Goal: Navigation & Orientation: Find specific page/section

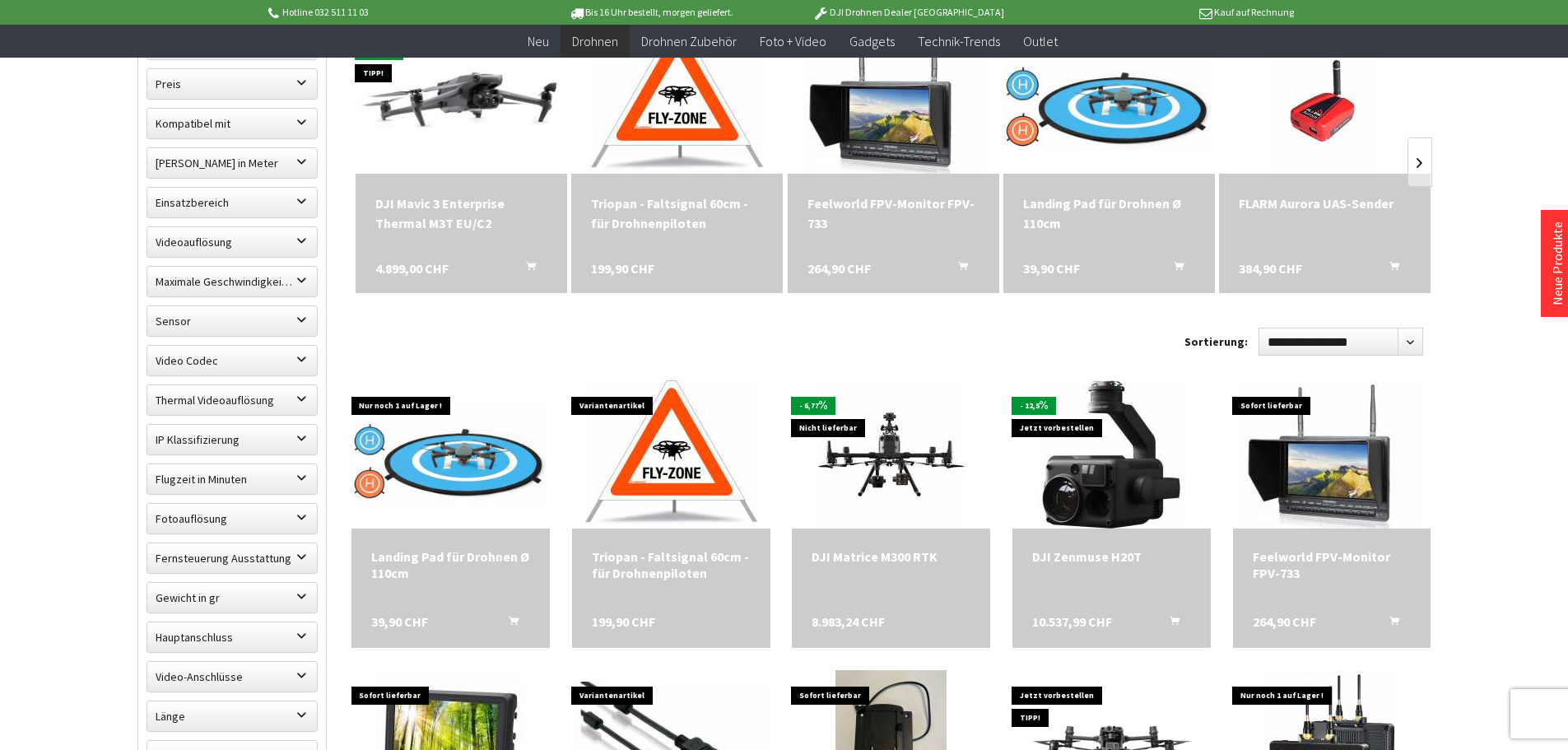
scroll to position [658, 0]
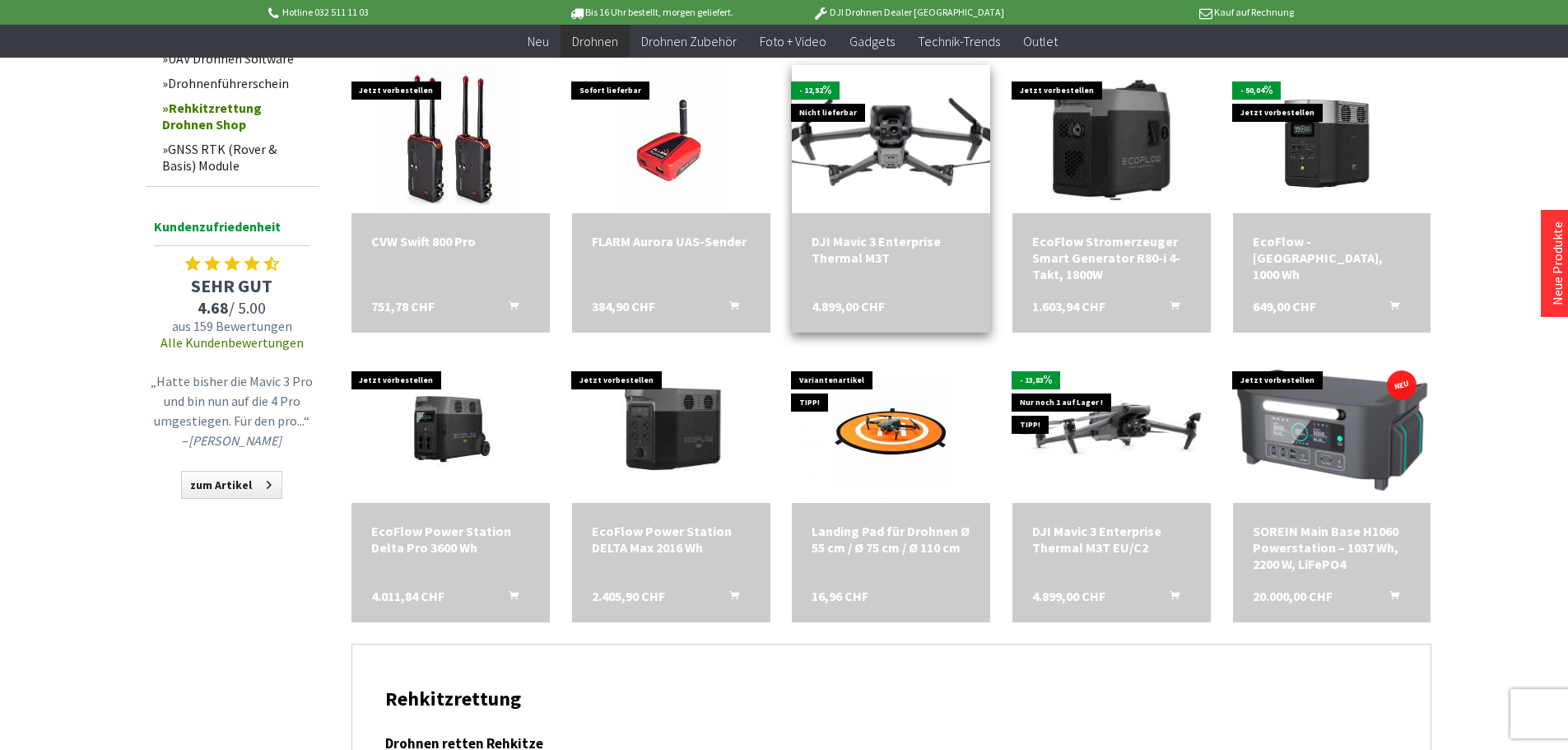
scroll to position [1481, 0]
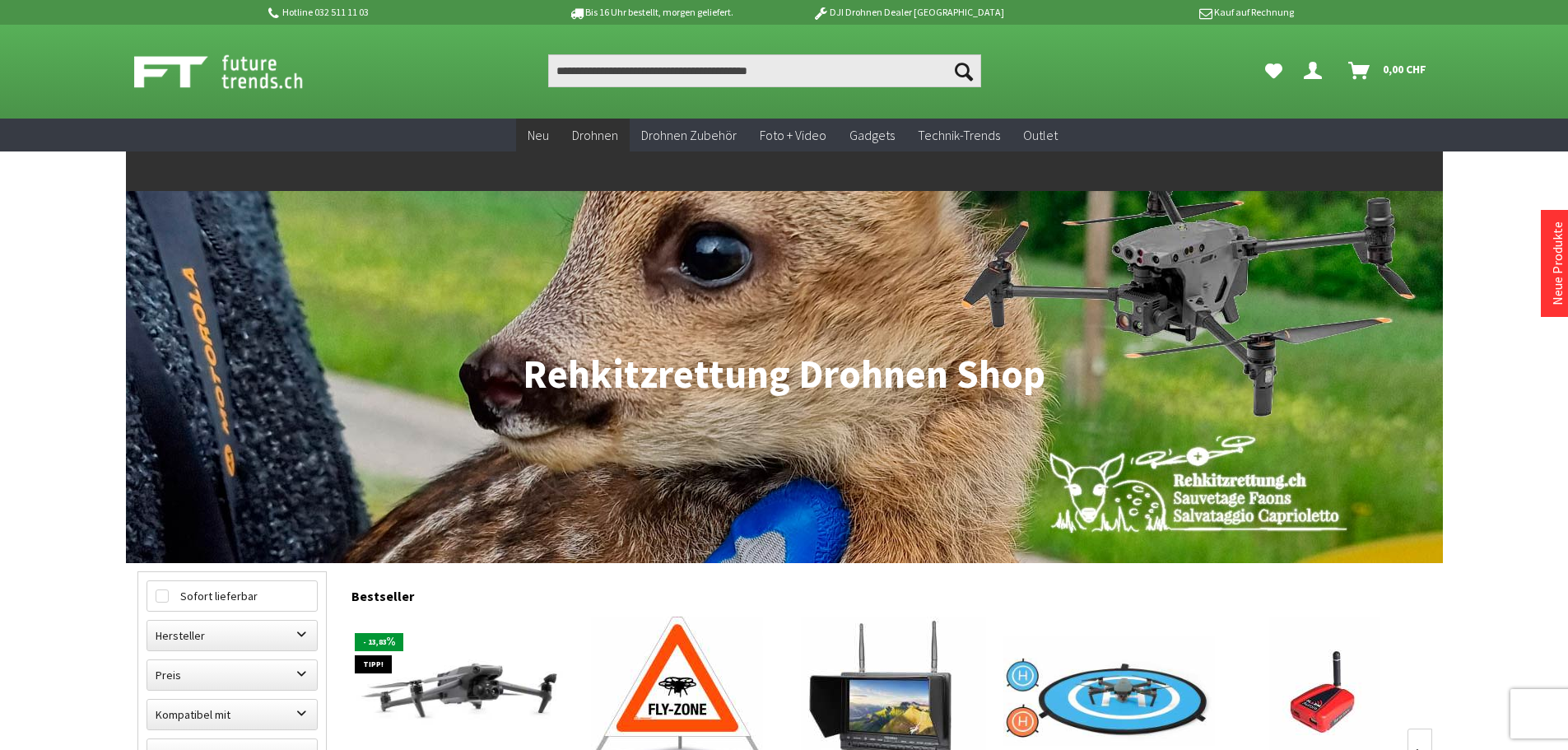
click at [532, 131] on span "Neu" at bounding box center [538, 135] width 22 height 17
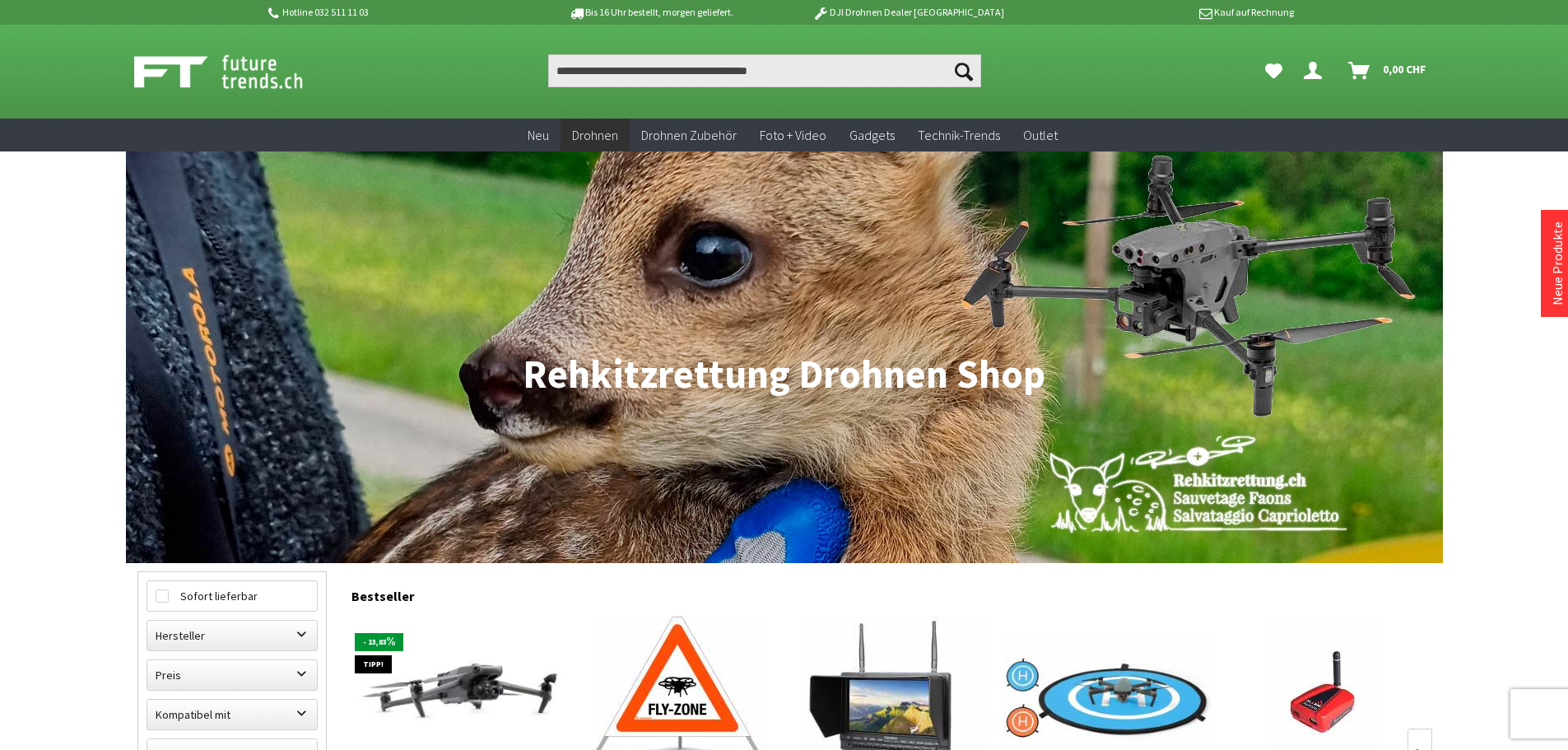
scroll to position [723, 0]
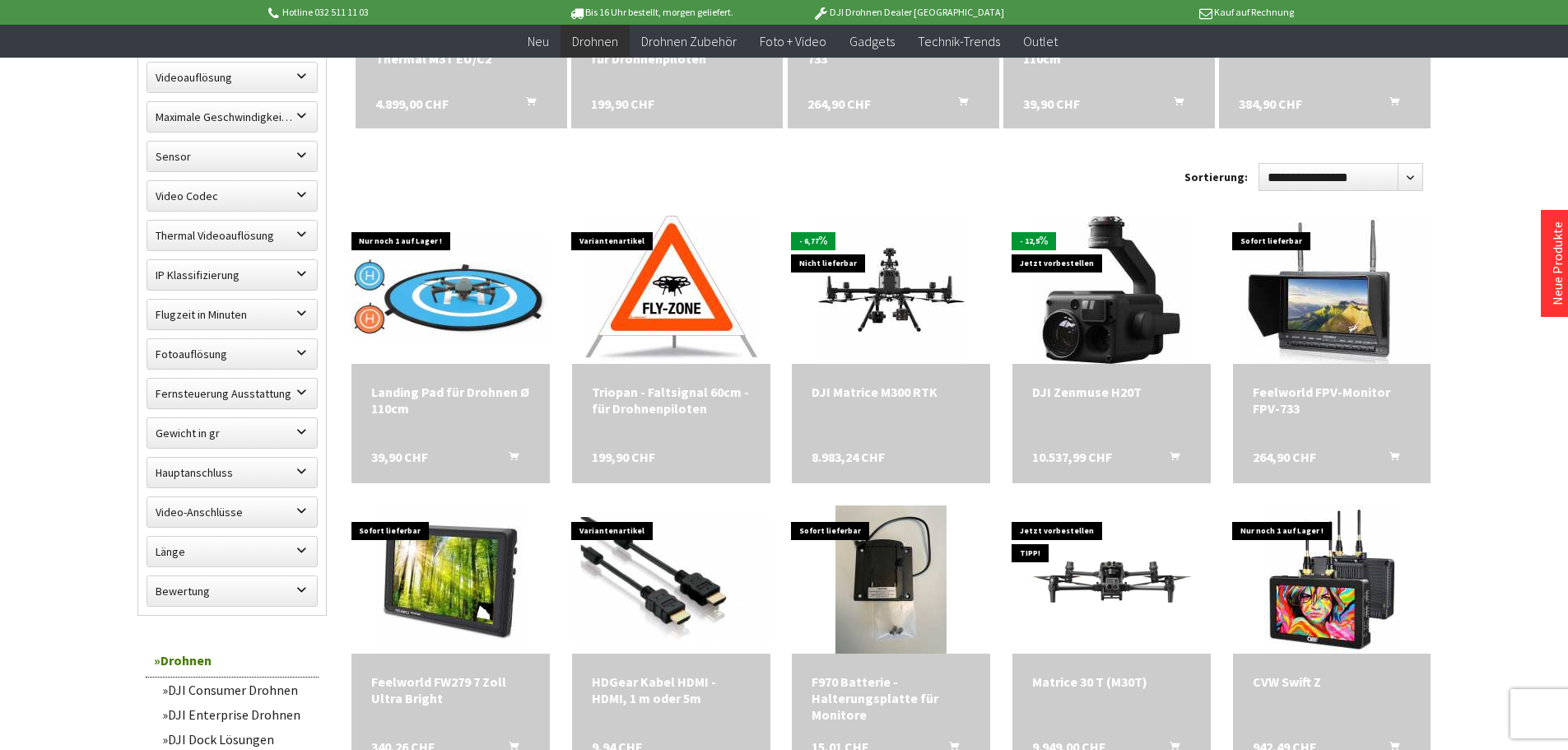
scroll to position [752, 0]
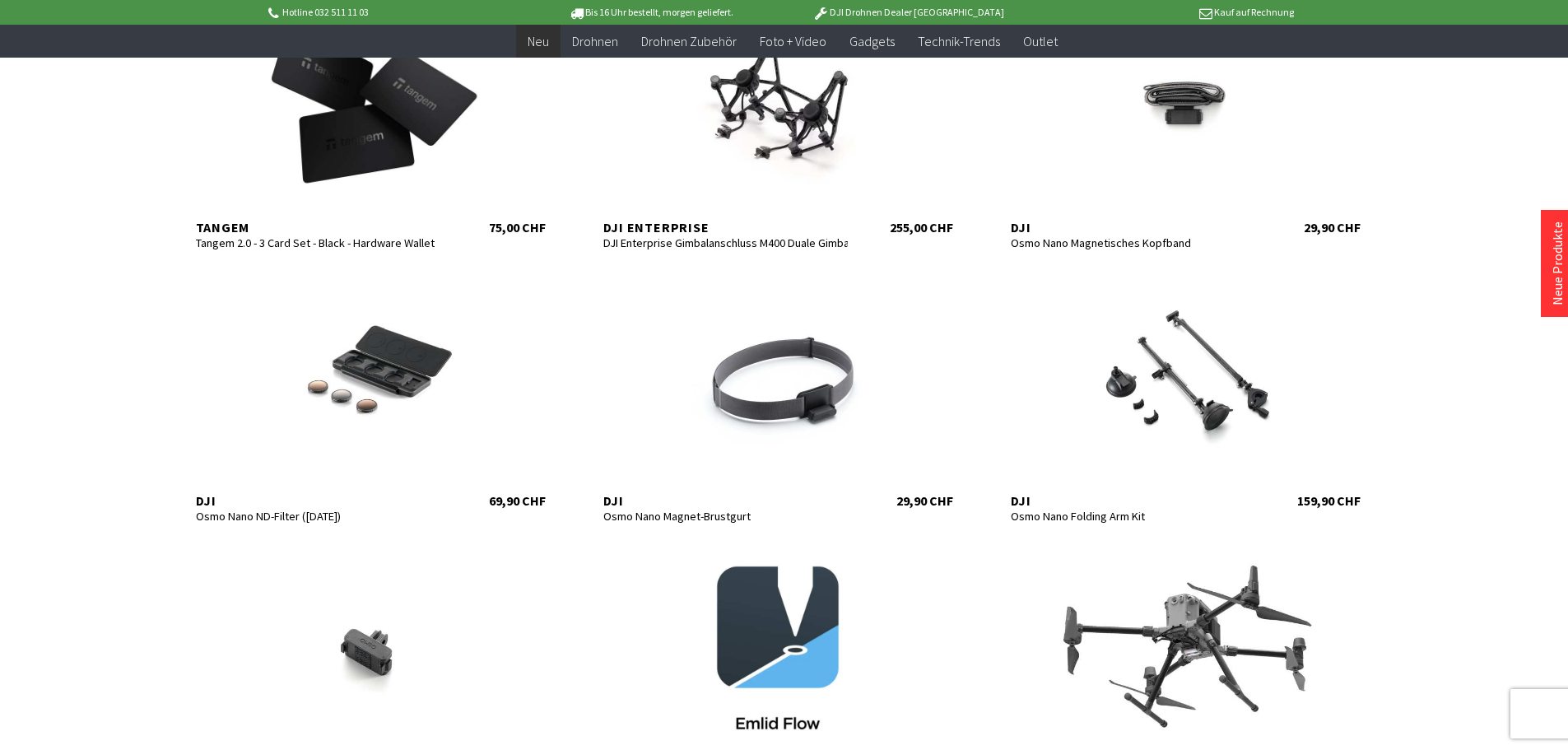
scroll to position [658, 0]
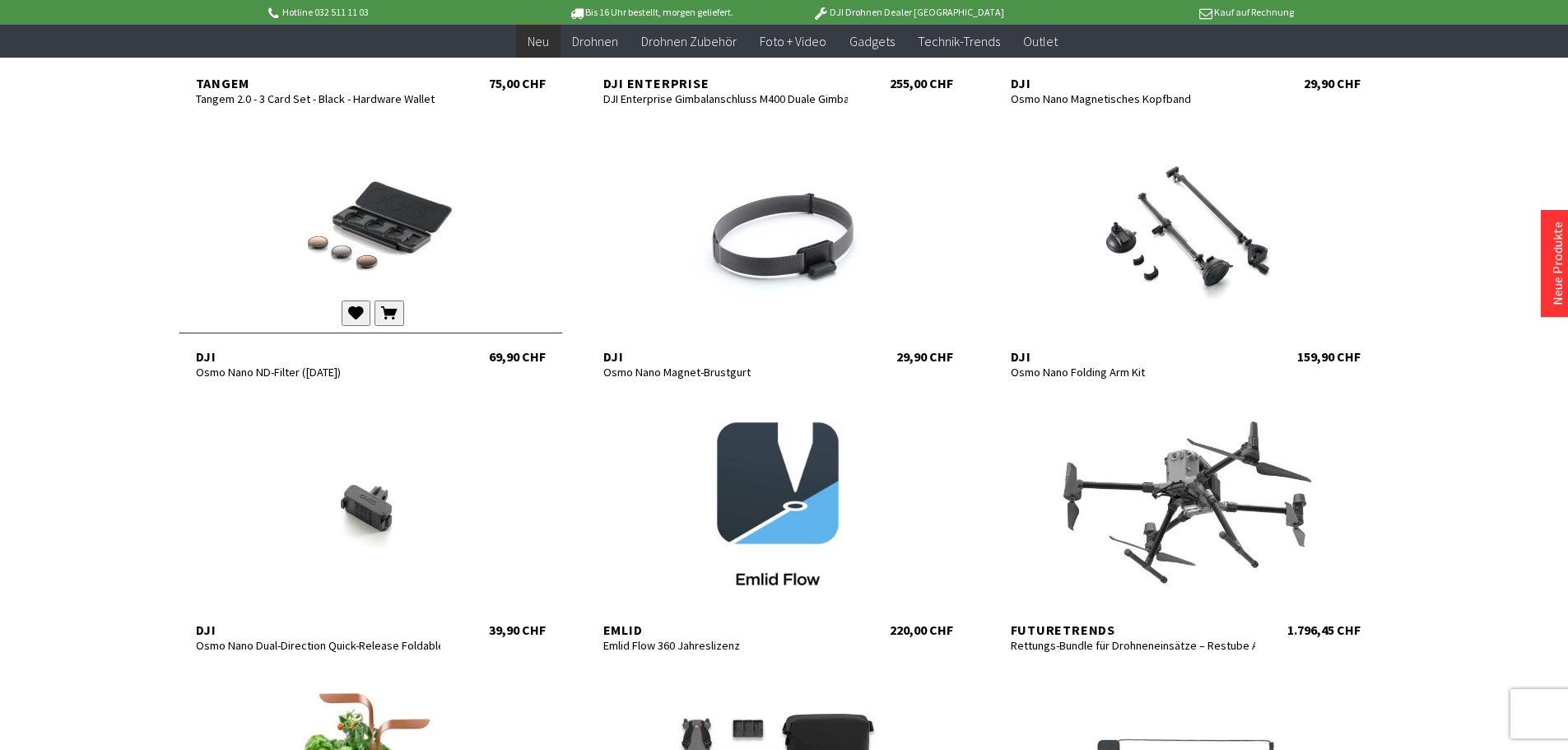
scroll to position [906, 0]
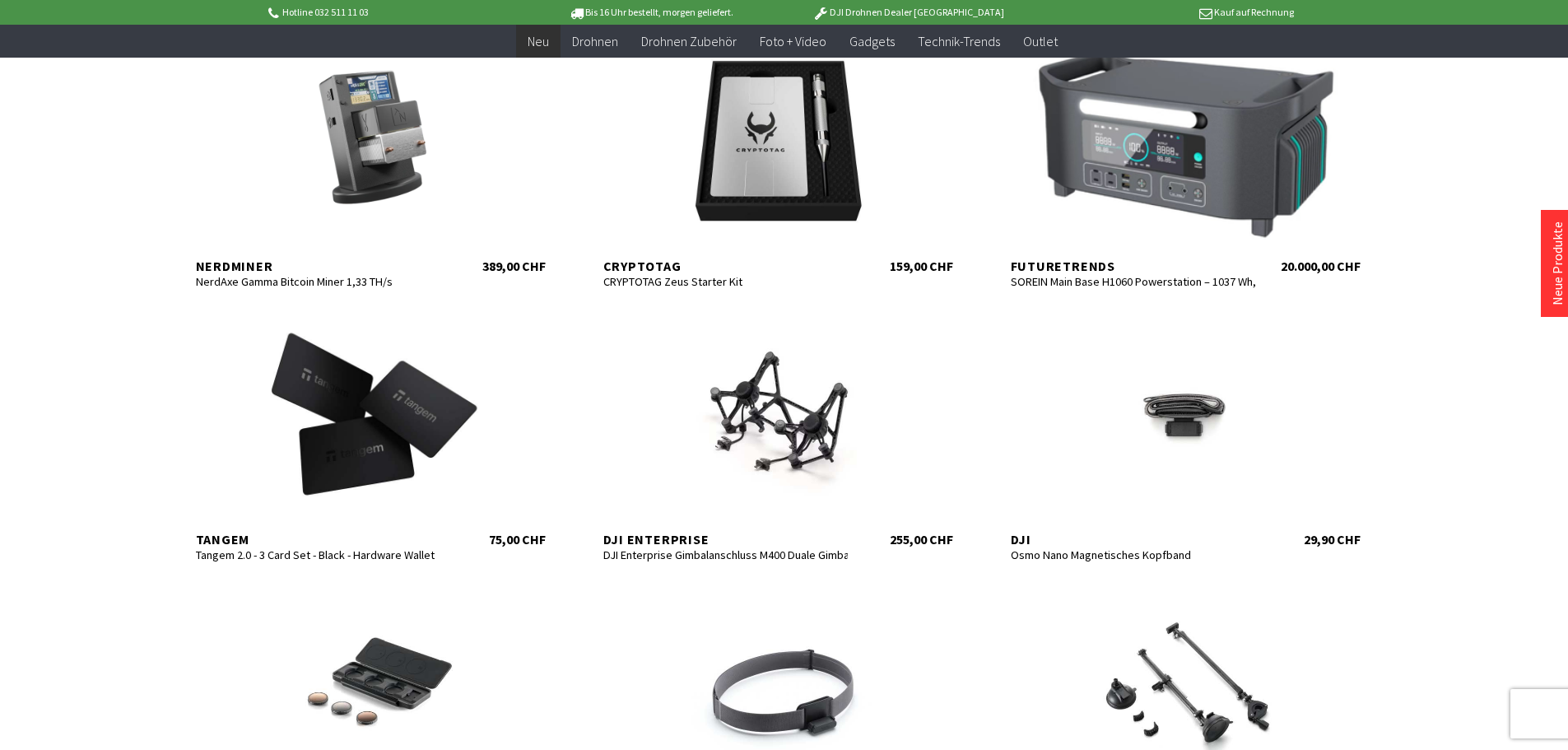
scroll to position [165, 0]
